Goal: Information Seeking & Learning: Find contact information

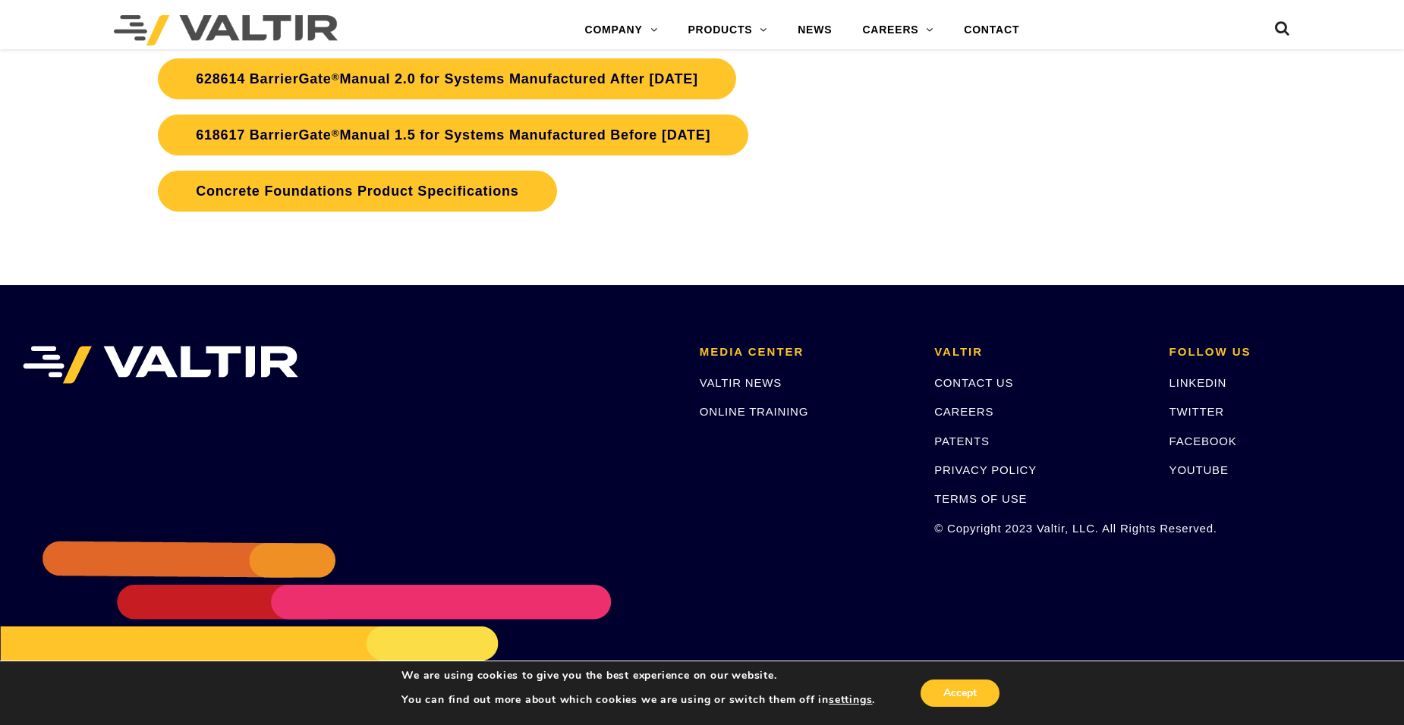
scroll to position [3753, 0]
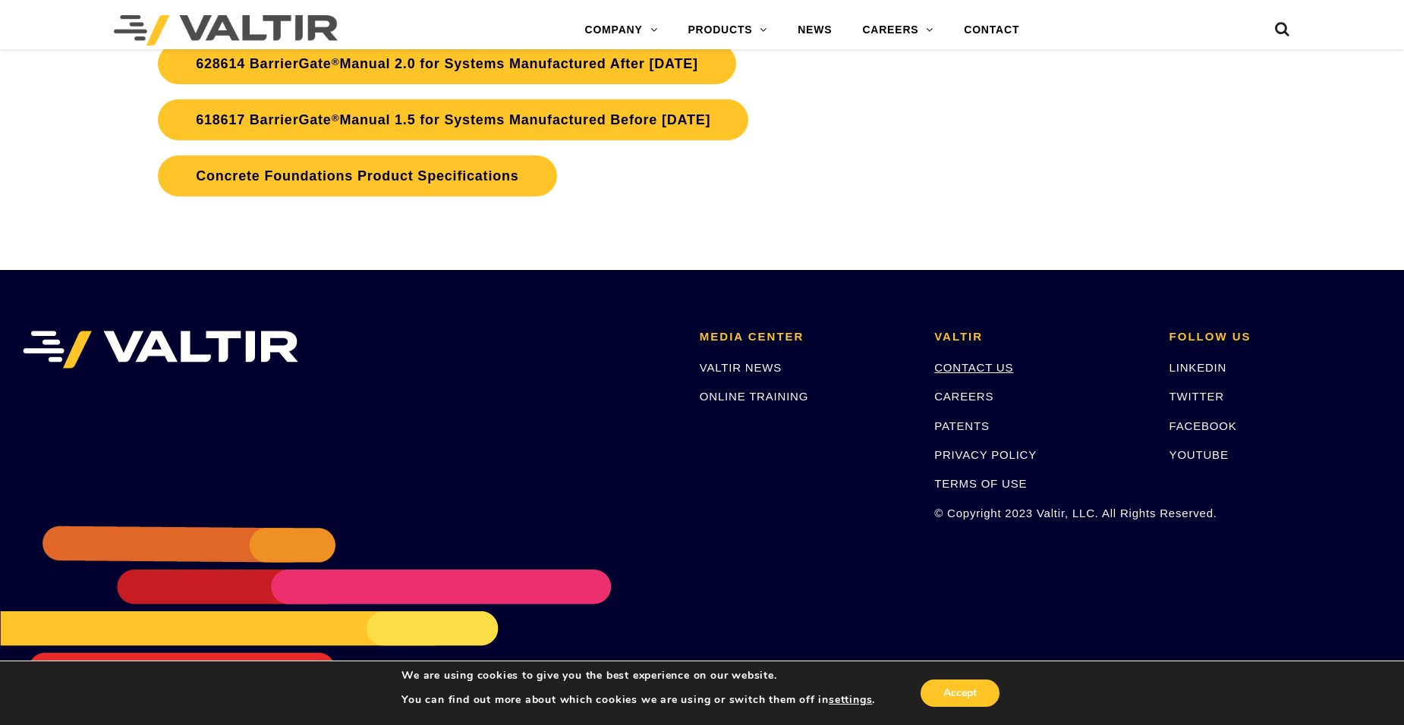
click at [972, 366] on link "CONTACT US" at bounding box center [973, 367] width 79 height 13
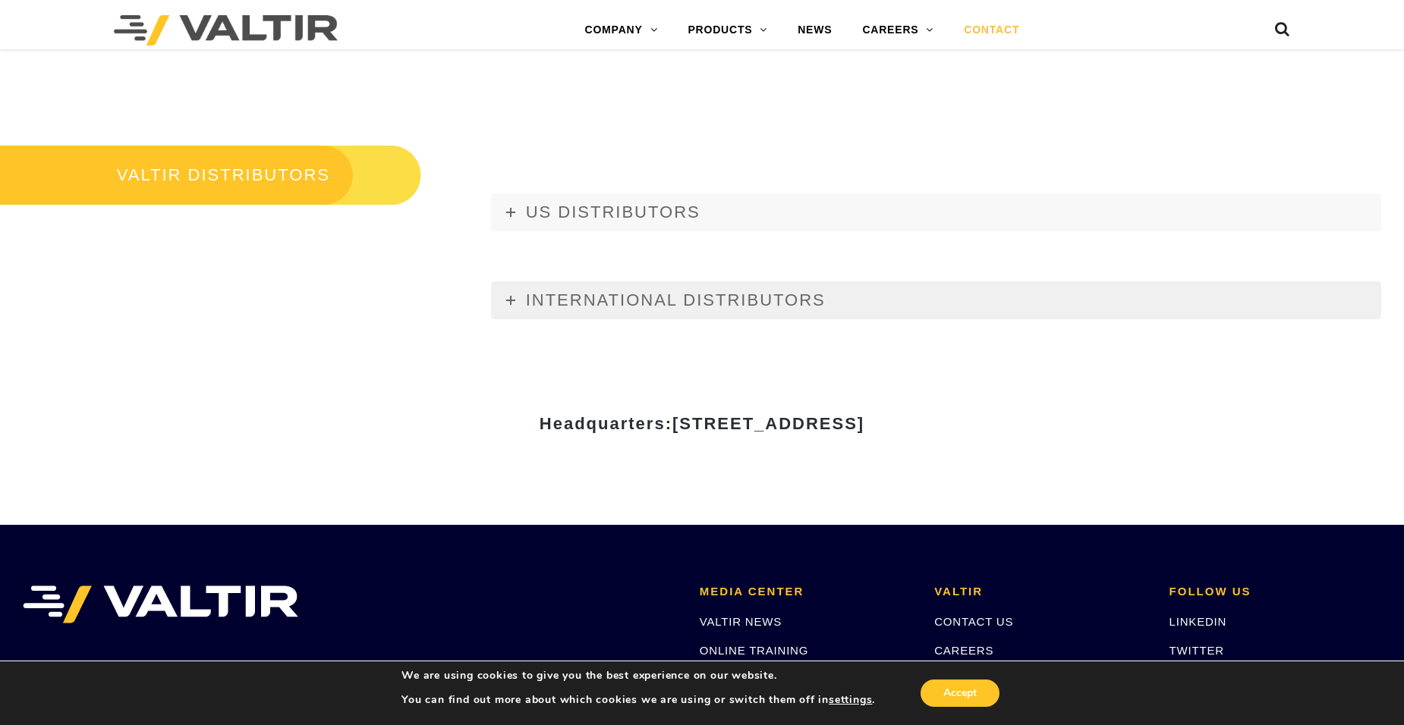
scroll to position [1821, 0]
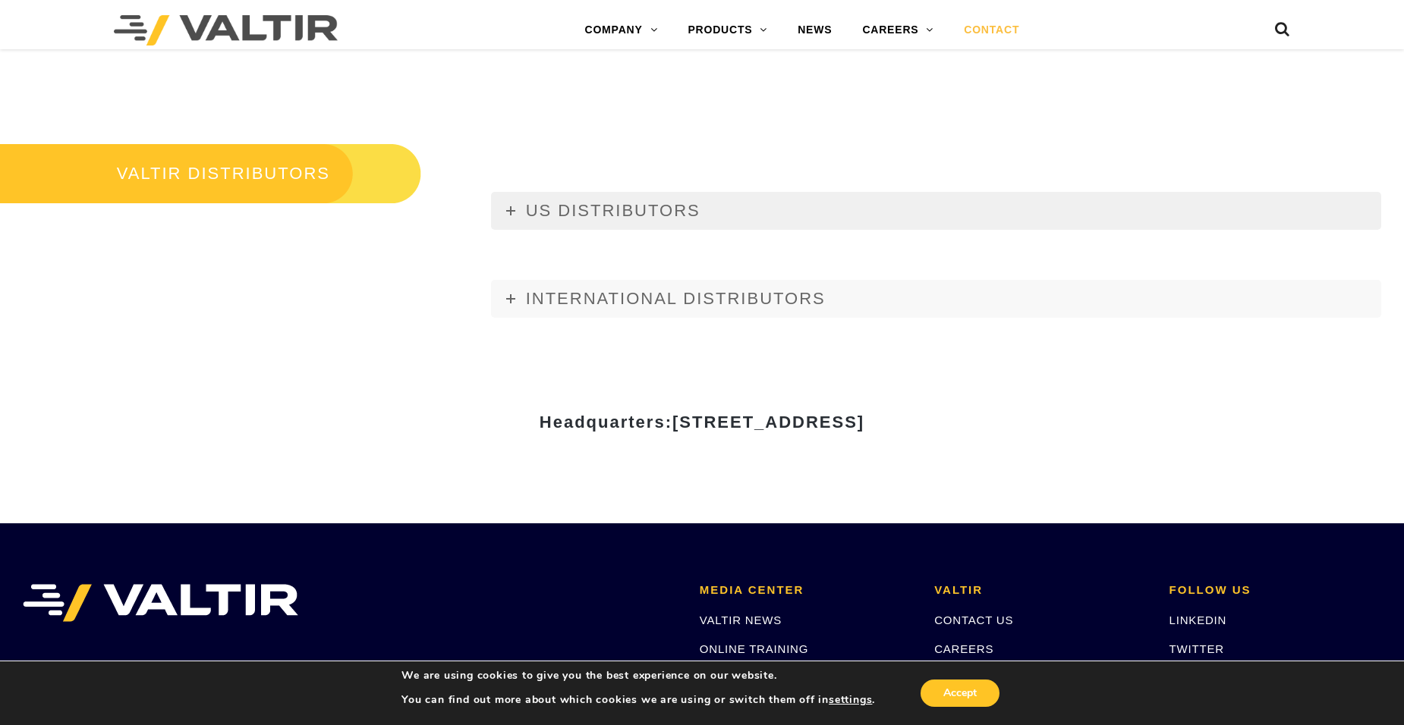
click at [508, 211] on icon at bounding box center [510, 210] width 9 height 9
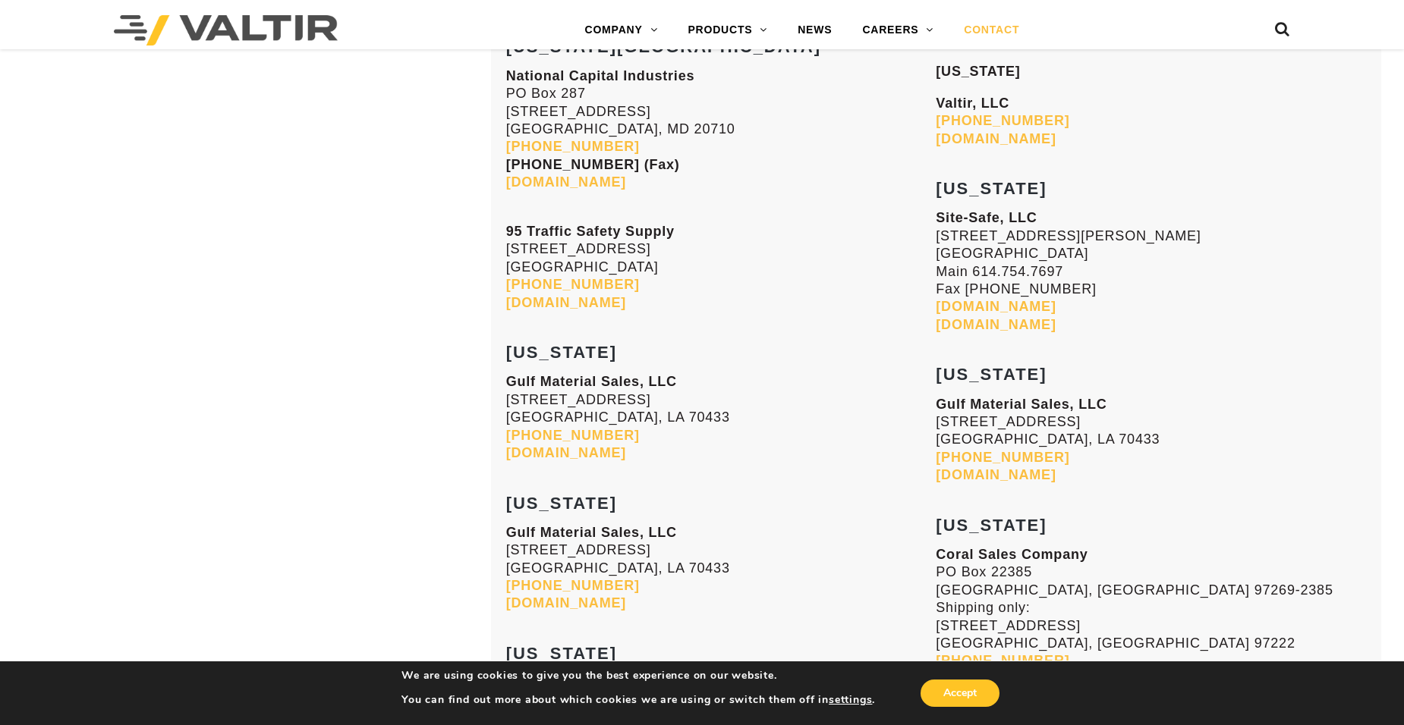
scroll to position [3490, 0]
click at [624, 603] on link "[DOMAIN_NAME]" at bounding box center [566, 602] width 120 height 15
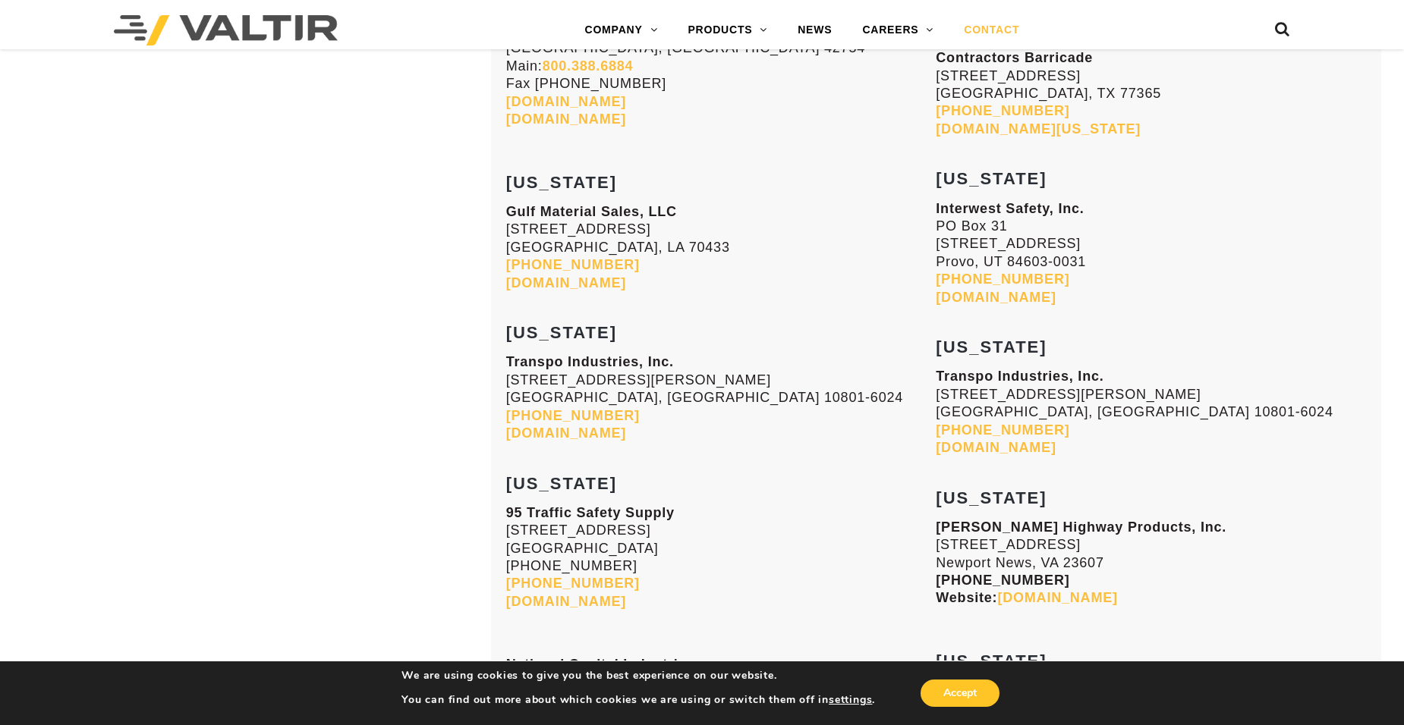
scroll to position [5311, 0]
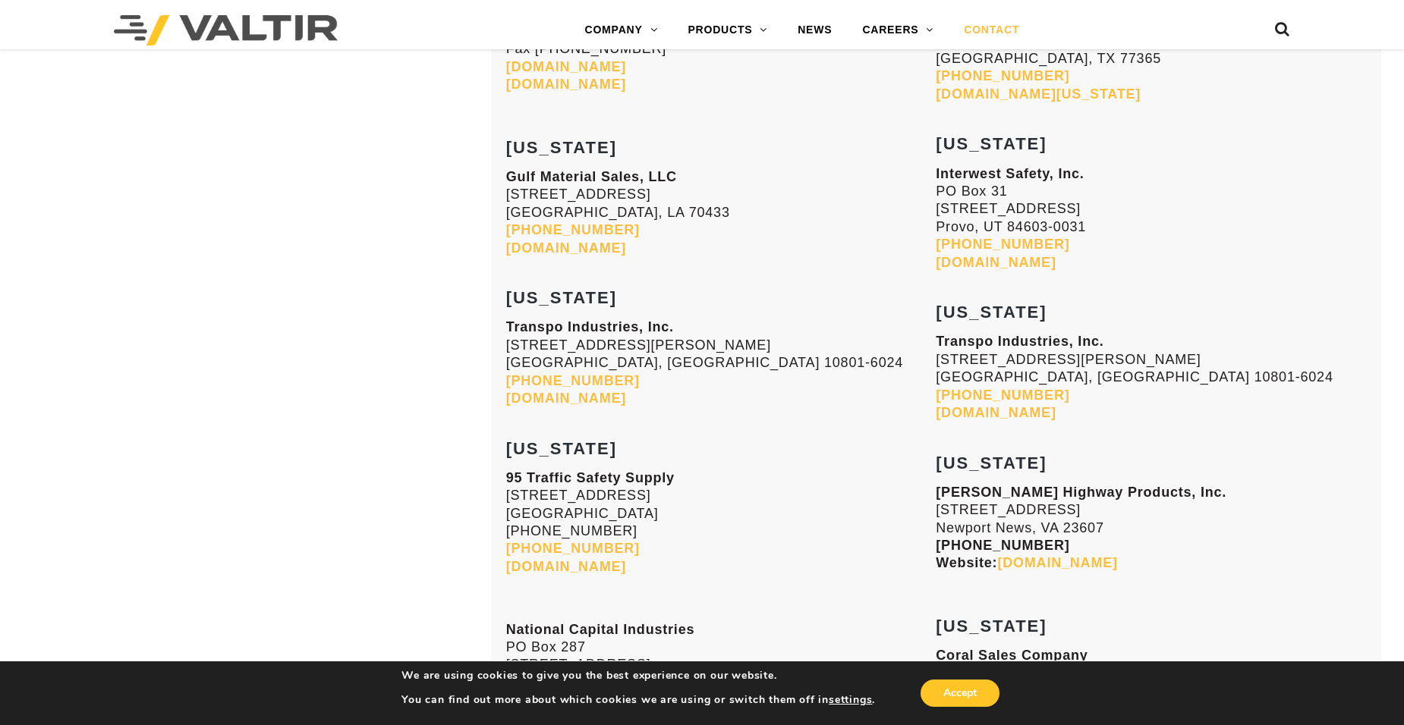
drag, startPoint x: 507, startPoint y: 177, endPoint x: 684, endPoint y: 243, distance: 189.4
click at [684, 243] on p "Gulf Material Sales, LLC 70393 Bravo Street Covington, LA 70433 985-809-8116 gu…" at bounding box center [721, 212] width 430 height 89
copy p "Gulf Material Sales, LLC 70393 Bravo Street Covington, LA 70433 985-809-8116 gu…"
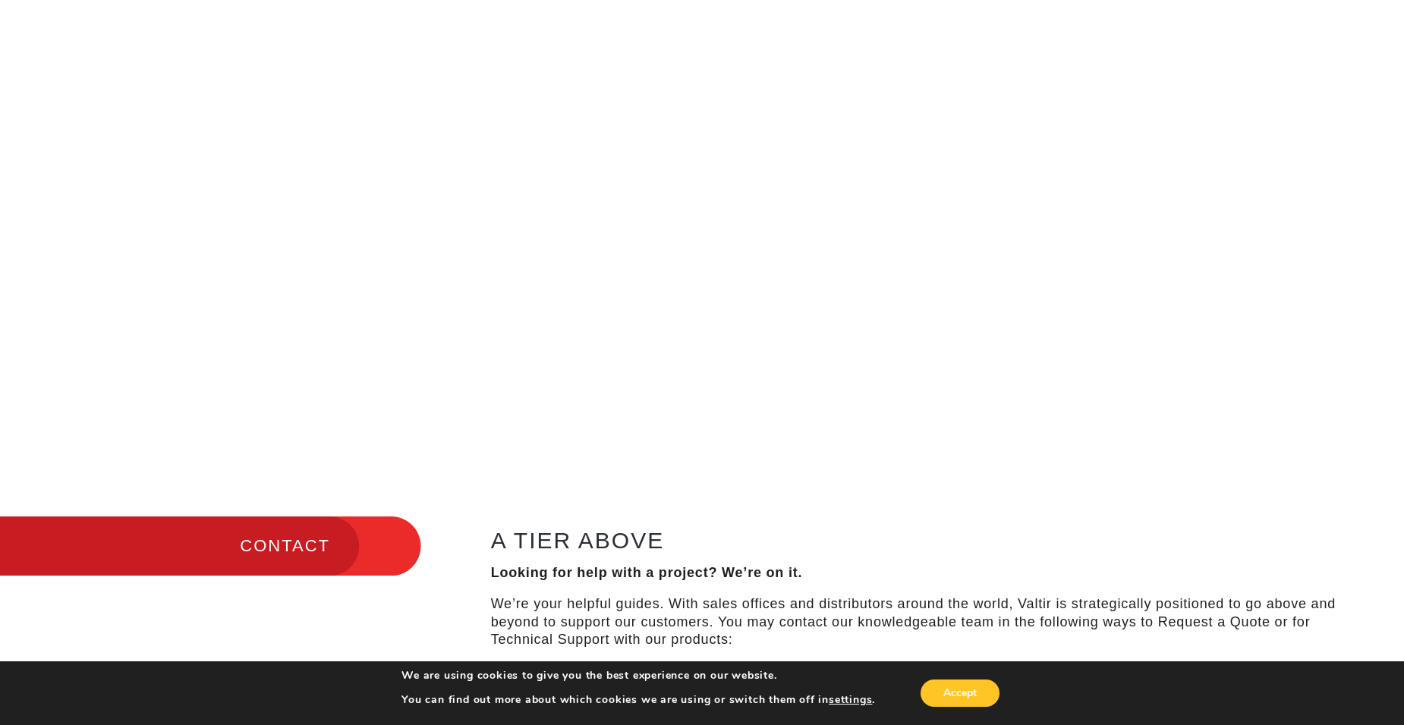
scroll to position [0, 0]
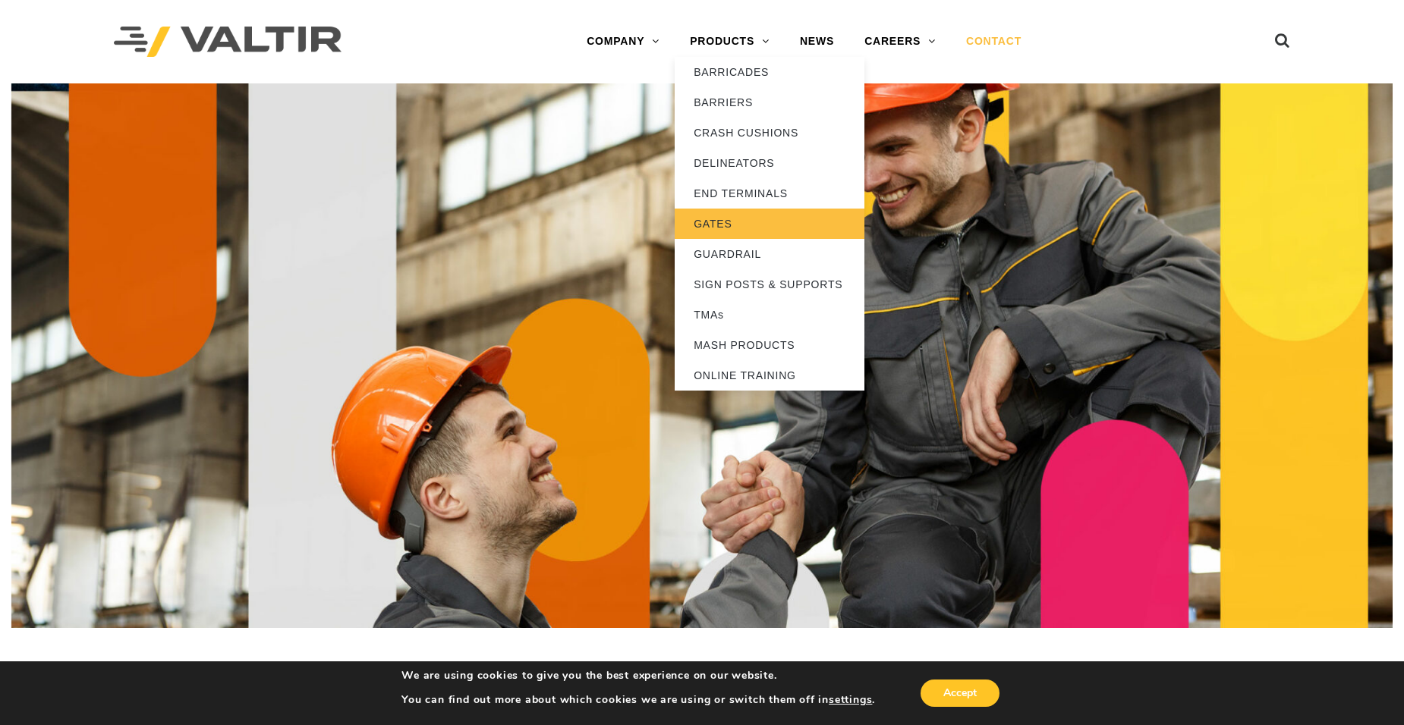
click at [706, 222] on link "GATES" at bounding box center [770, 224] width 190 height 30
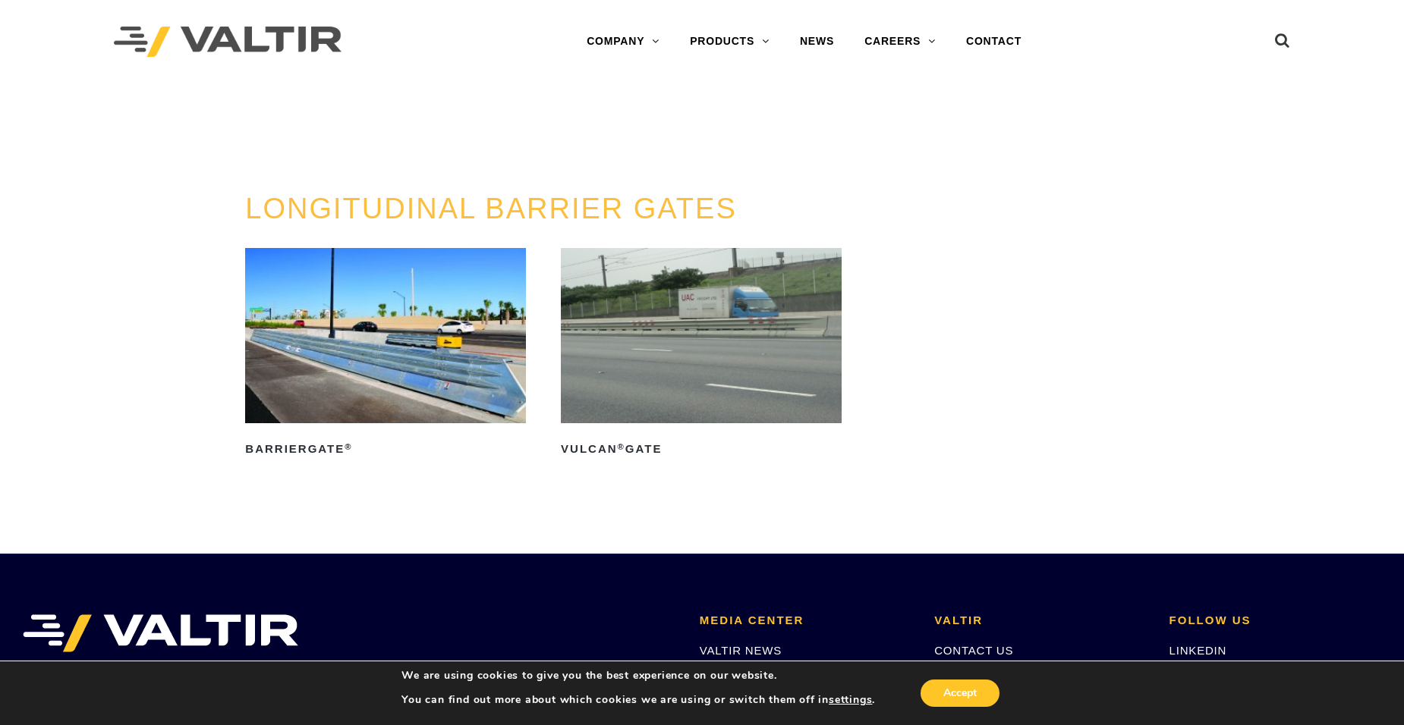
click at [369, 379] on img at bounding box center [385, 335] width 281 height 175
click at [732, 332] on img at bounding box center [701, 335] width 281 height 175
click at [392, 350] on img at bounding box center [385, 335] width 281 height 175
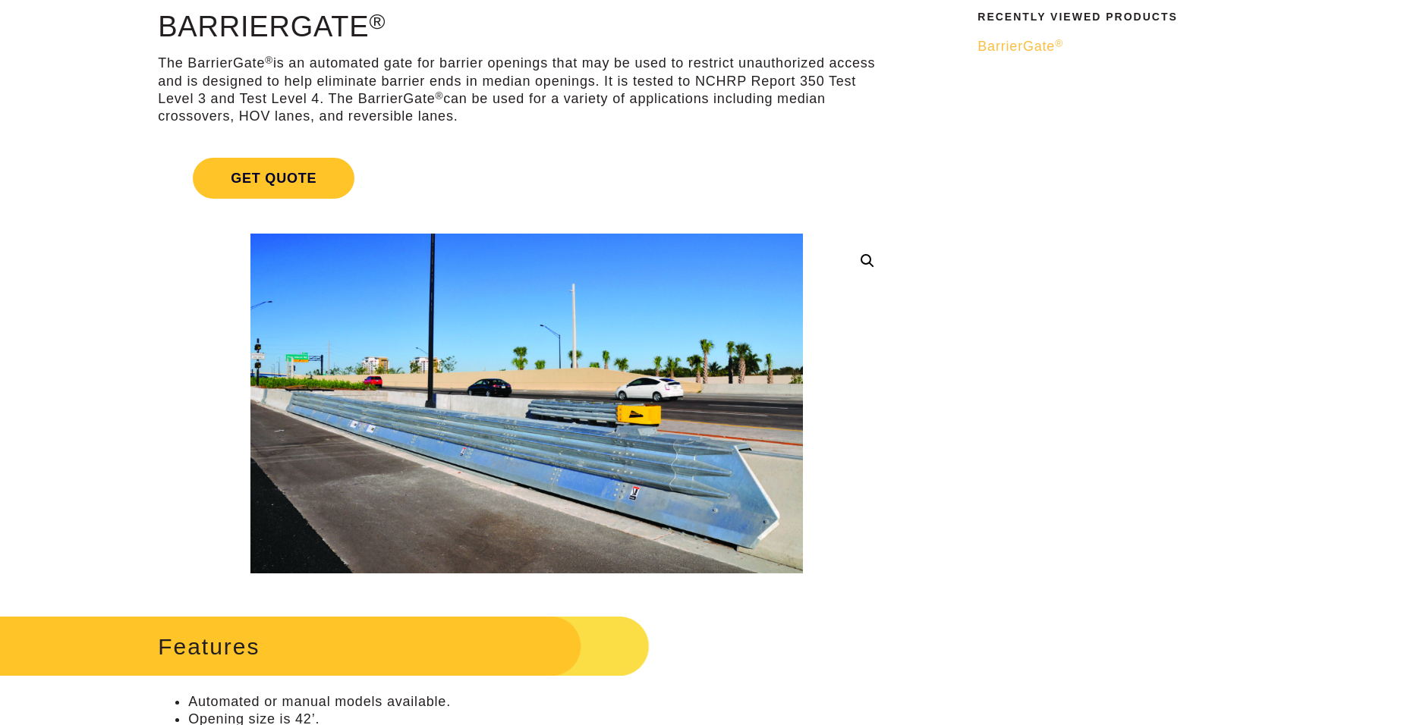
scroll to position [152, 0]
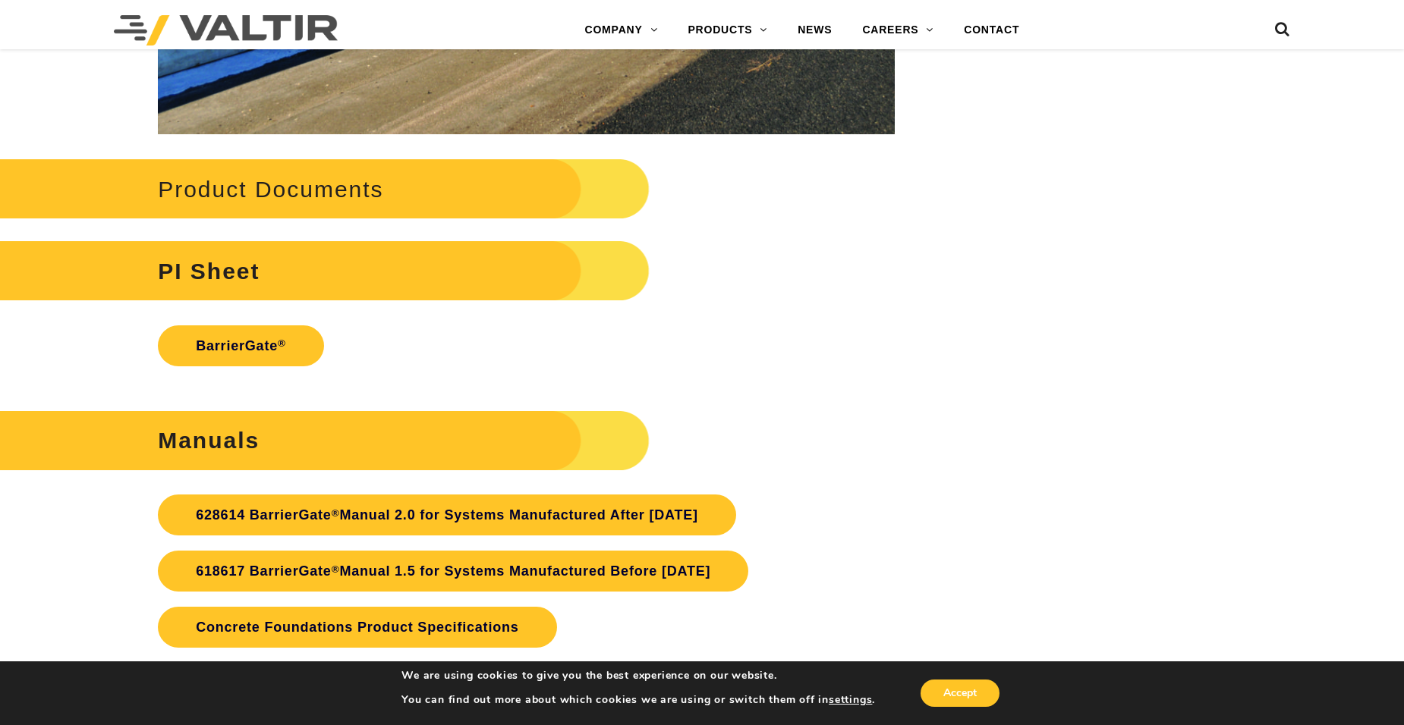
scroll to position [3490, 0]
